Goal: Task Accomplishment & Management: Complete application form

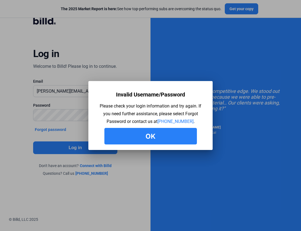
click at [144, 135] on button "Ok" at bounding box center [150, 136] width 92 height 17
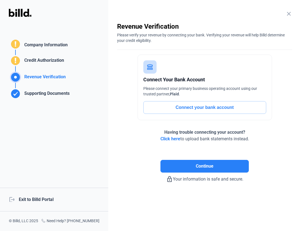
click at [287, 13] on mat-icon "close" at bounding box center [288, 13] width 7 height 7
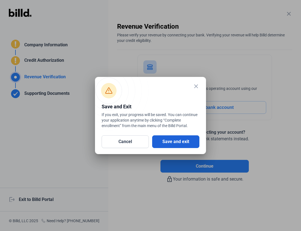
click at [161, 143] on button "Save and exit" at bounding box center [175, 141] width 47 height 13
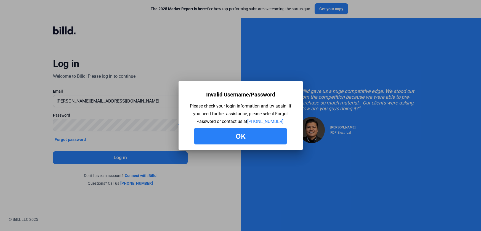
click at [261, 133] on button "Ok" at bounding box center [240, 136] width 92 height 17
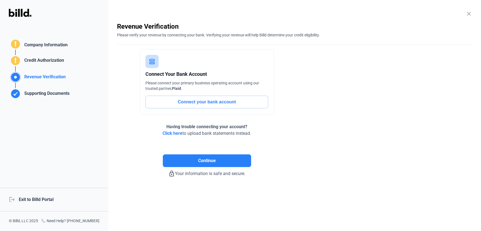
click at [470, 14] on mat-icon "close" at bounding box center [468, 13] width 7 height 7
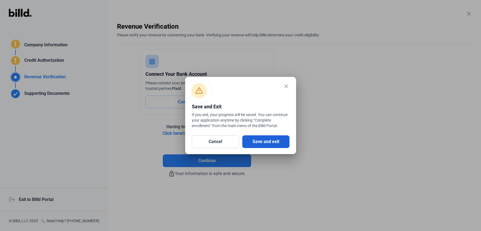
drag, startPoint x: 270, startPoint y: 143, endPoint x: 276, endPoint y: 142, distance: 6.0
click at [271, 143] on button "Save and exit" at bounding box center [265, 141] width 47 height 13
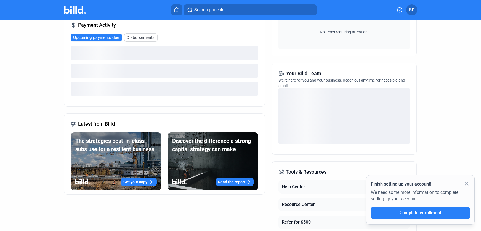
scroll to position [99, 0]
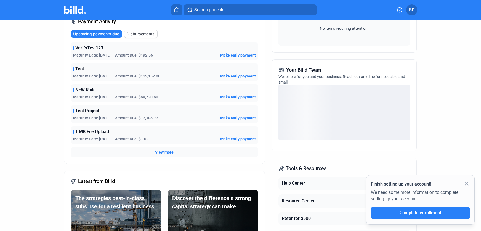
click at [466, 183] on mat-icon "close" at bounding box center [466, 183] width 7 height 7
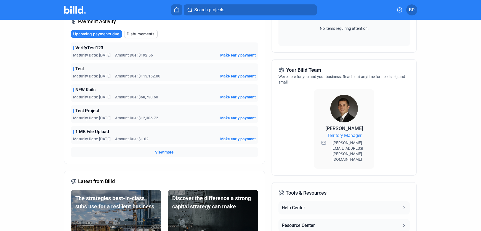
click at [342, 136] on span "Territory Manager" at bounding box center [344, 135] width 34 height 7
click at [344, 139] on span "Territory Manager" at bounding box center [344, 135] width 34 height 7
drag, startPoint x: 308, startPoint y: 145, endPoint x: 321, endPoint y: 146, distance: 13.0
click at [313, 145] on div "Nicholas Fitzgerald Territory Manager nicholas.fitzgerald@billd.com" at bounding box center [343, 127] width 131 height 84
click at [321, 144] on icon at bounding box center [323, 143] width 5 height 4
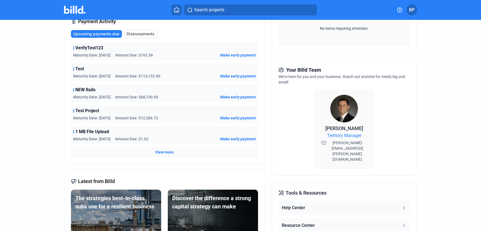
click at [348, 144] on span "[PERSON_NAME][EMAIL_ADDRESS][PERSON_NAME][DOMAIN_NAME]" at bounding box center [347, 151] width 40 height 22
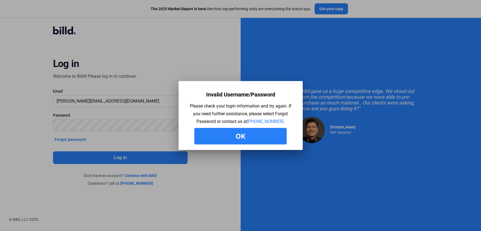
click at [242, 136] on button "Ok" at bounding box center [240, 136] width 92 height 17
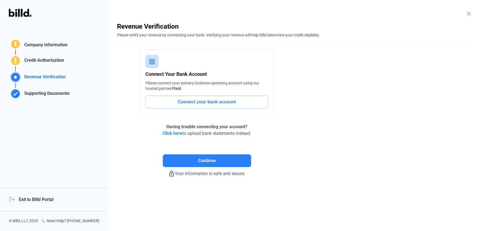
click at [466, 16] on mat-icon "close" at bounding box center [468, 13] width 7 height 7
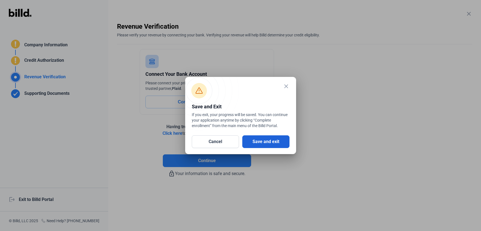
click at [264, 138] on button "Save and exit" at bounding box center [265, 141] width 47 height 13
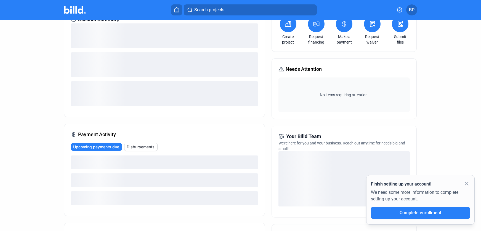
scroll to position [58, 0]
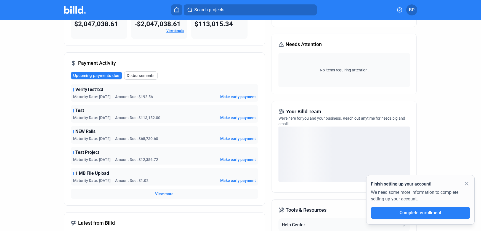
click at [467, 184] on mat-icon "close" at bounding box center [466, 183] width 7 height 7
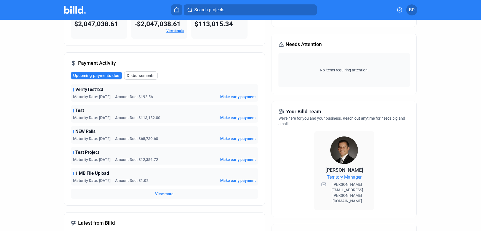
scroll to position [58, 0]
